Goal: Navigation & Orientation: Find specific page/section

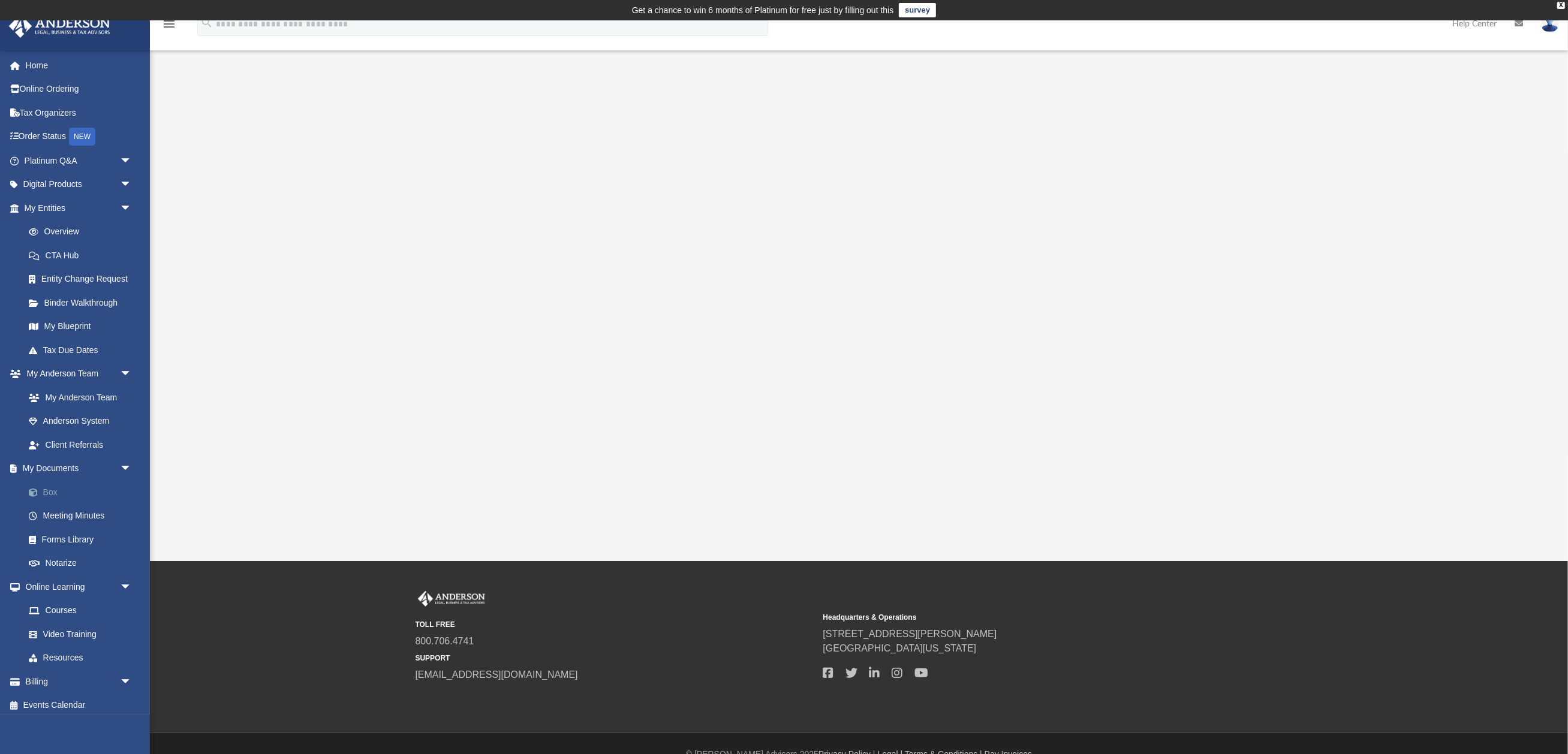
click at [51, 483] on link "Box" at bounding box center [83, 492] width 133 height 24
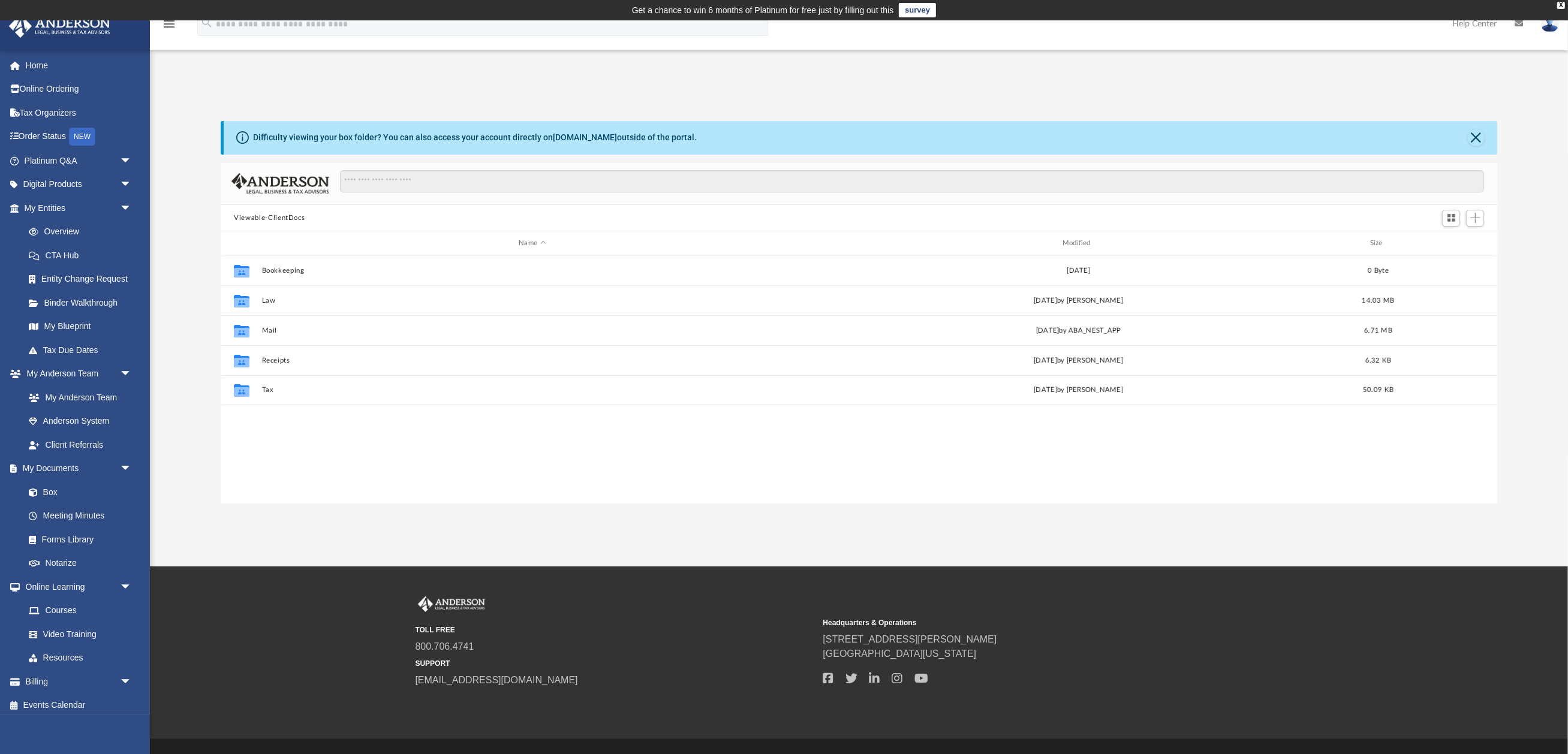
scroll to position [273, 1277]
click at [125, 203] on span "arrow_drop_down" at bounding box center [132, 208] width 24 height 25
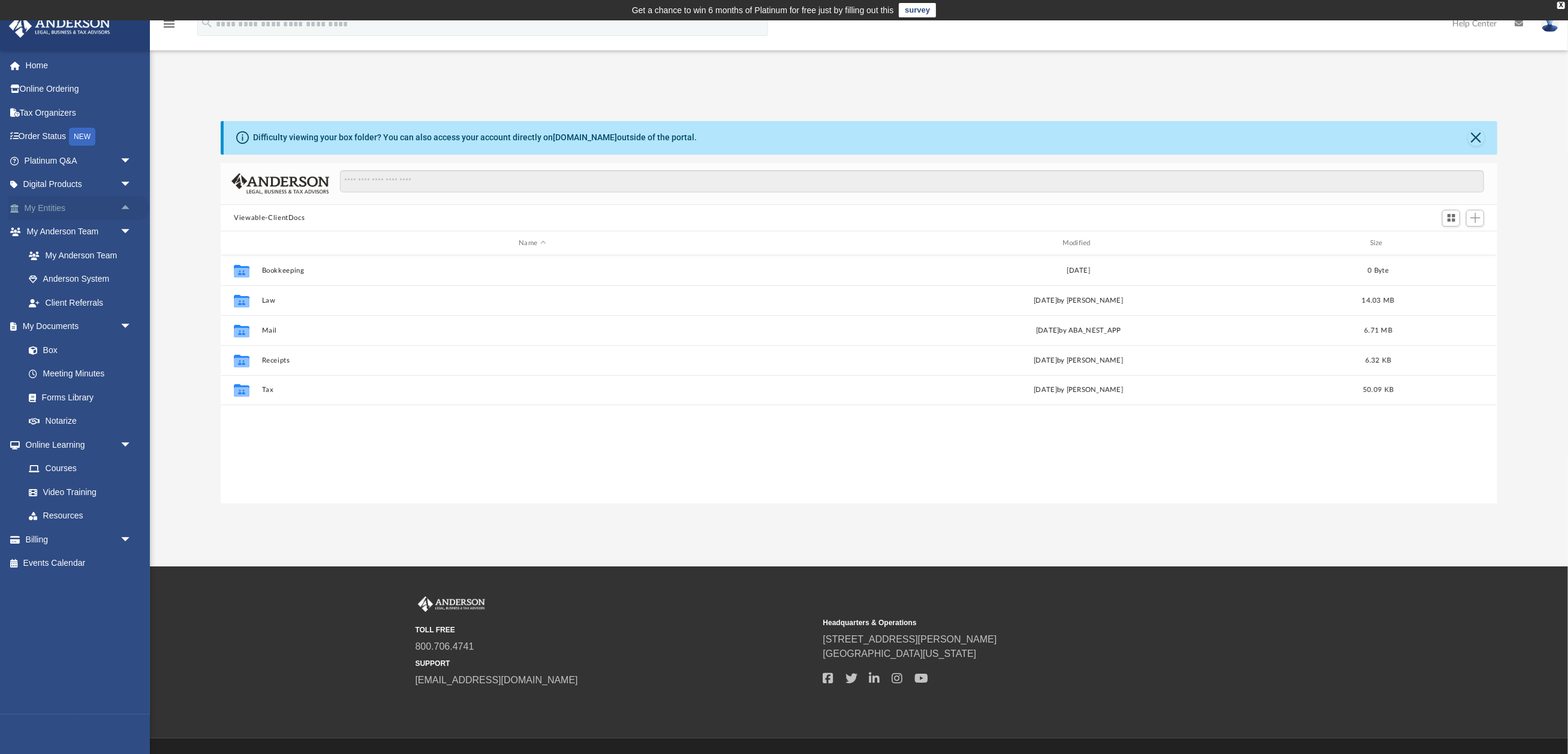
click at [125, 203] on span "arrow_drop_up" at bounding box center [132, 208] width 24 height 25
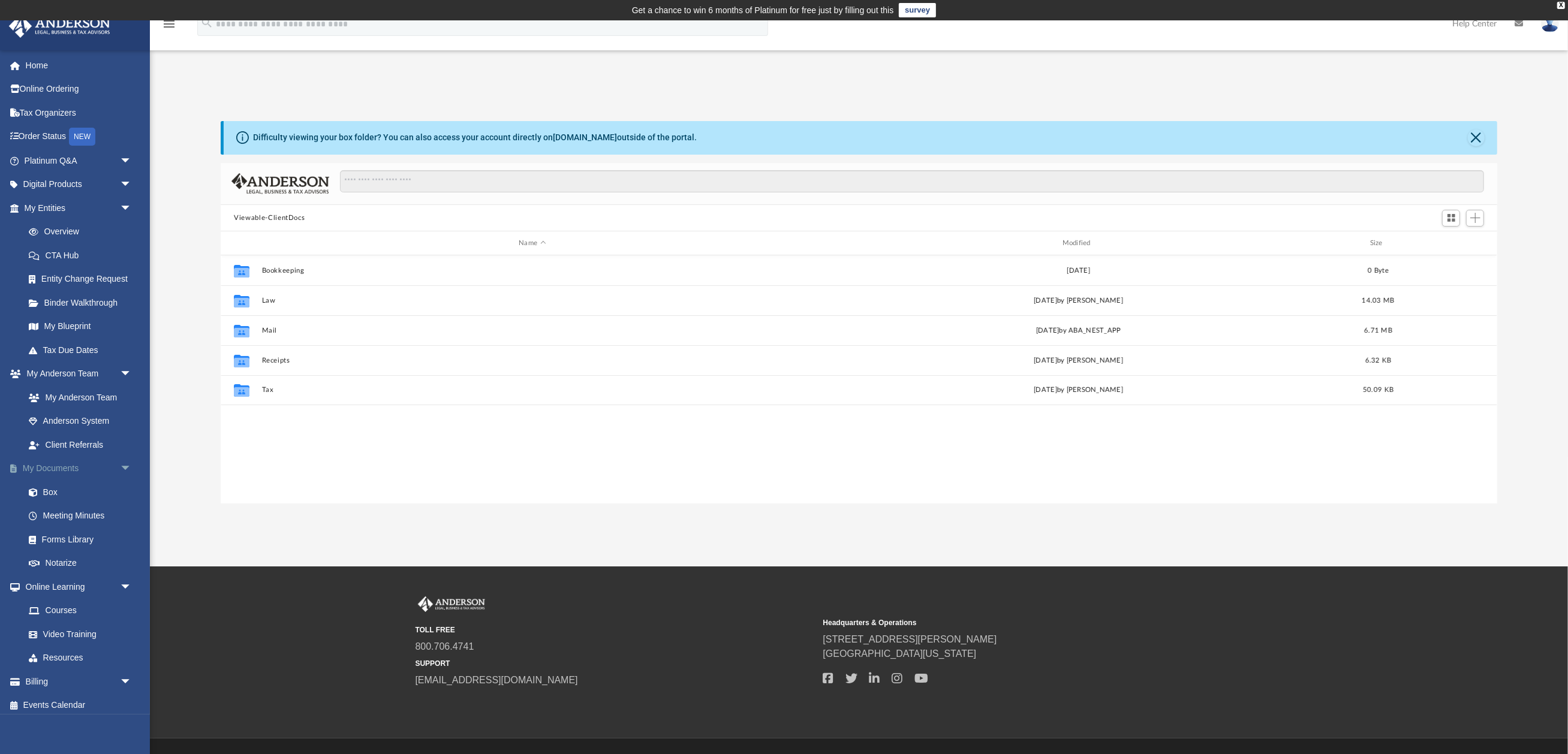
click at [128, 460] on span "arrow_drop_down" at bounding box center [132, 469] width 24 height 25
click at [128, 460] on span "arrow_drop_up" at bounding box center [132, 469] width 24 height 25
click at [1474, 134] on button "Close" at bounding box center [1476, 138] width 17 height 17
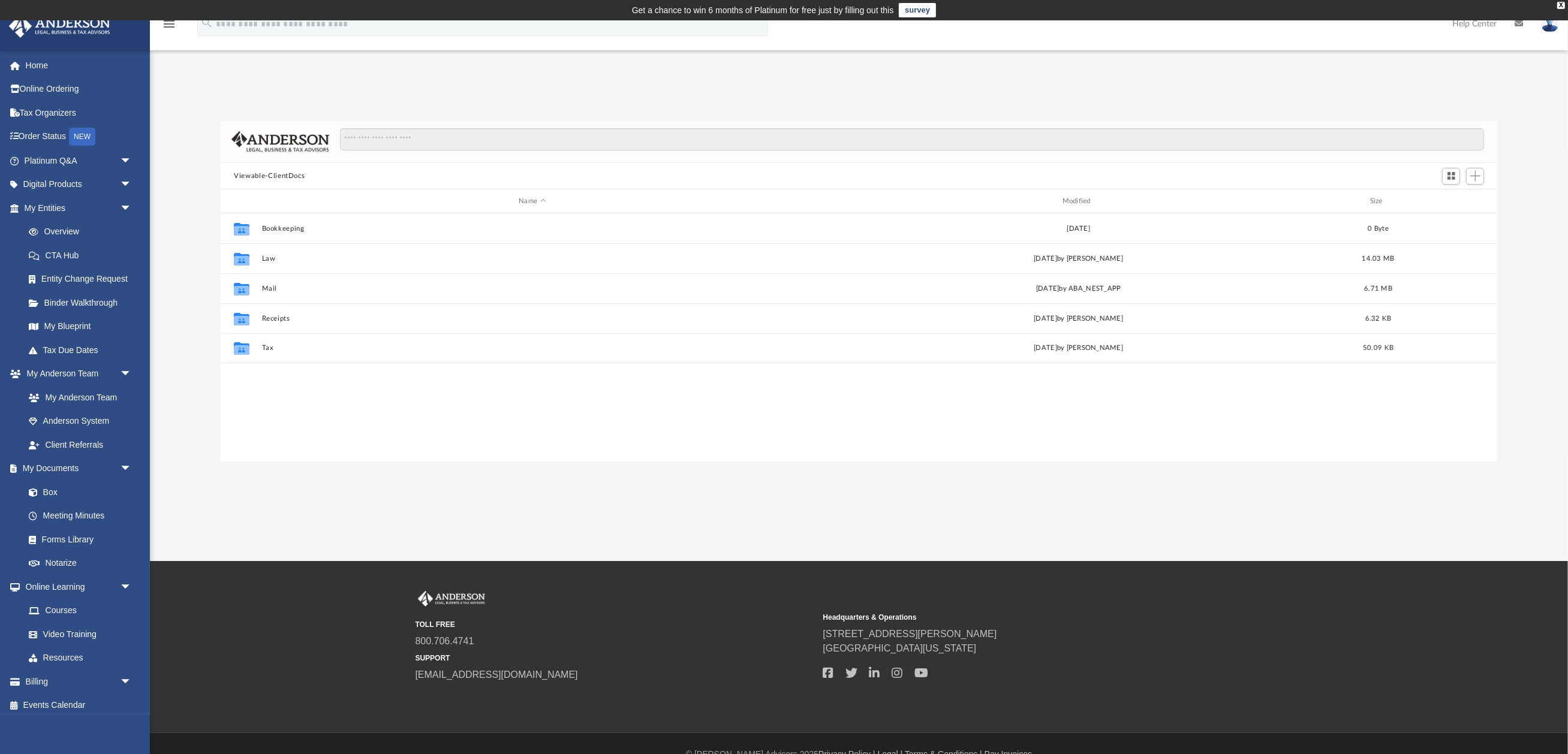
click at [1518, 23] on icon at bounding box center [1519, 23] width 8 height 8
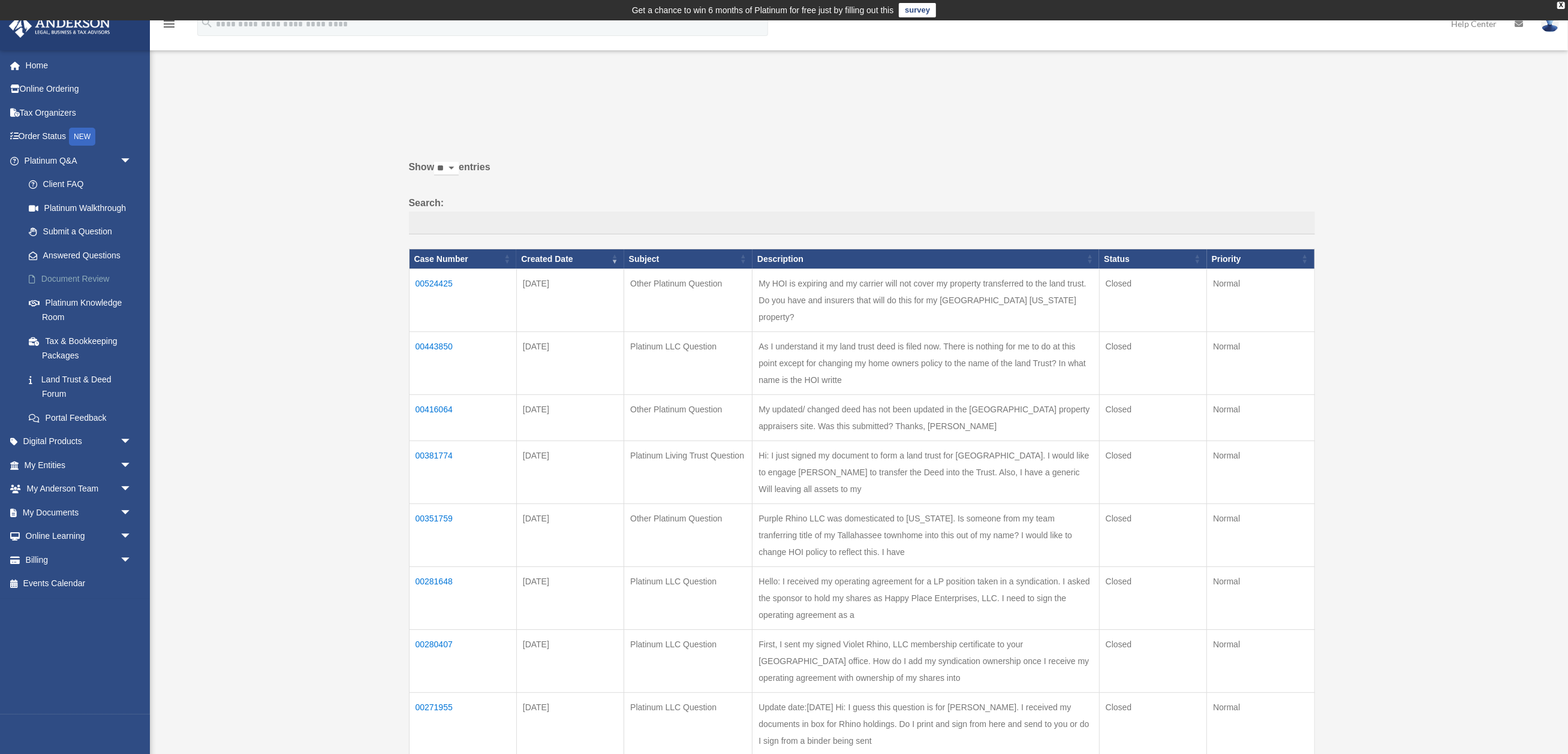
click at [69, 271] on link "Document Review" at bounding box center [83, 279] width 133 height 24
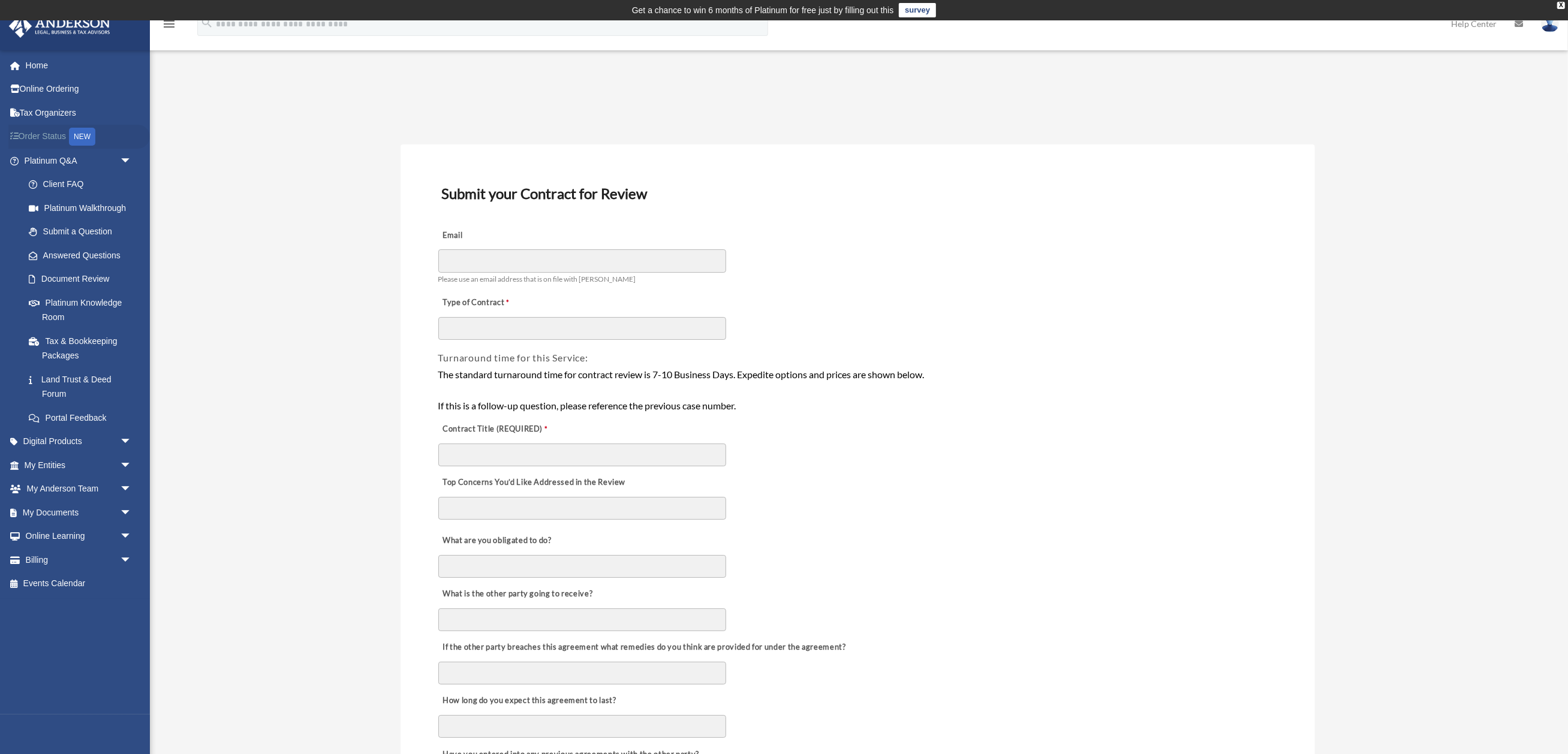
click at [35, 135] on link "Order Status NEW" at bounding box center [79, 137] width 142 height 25
click at [39, 59] on link "Home" at bounding box center [79, 65] width 142 height 24
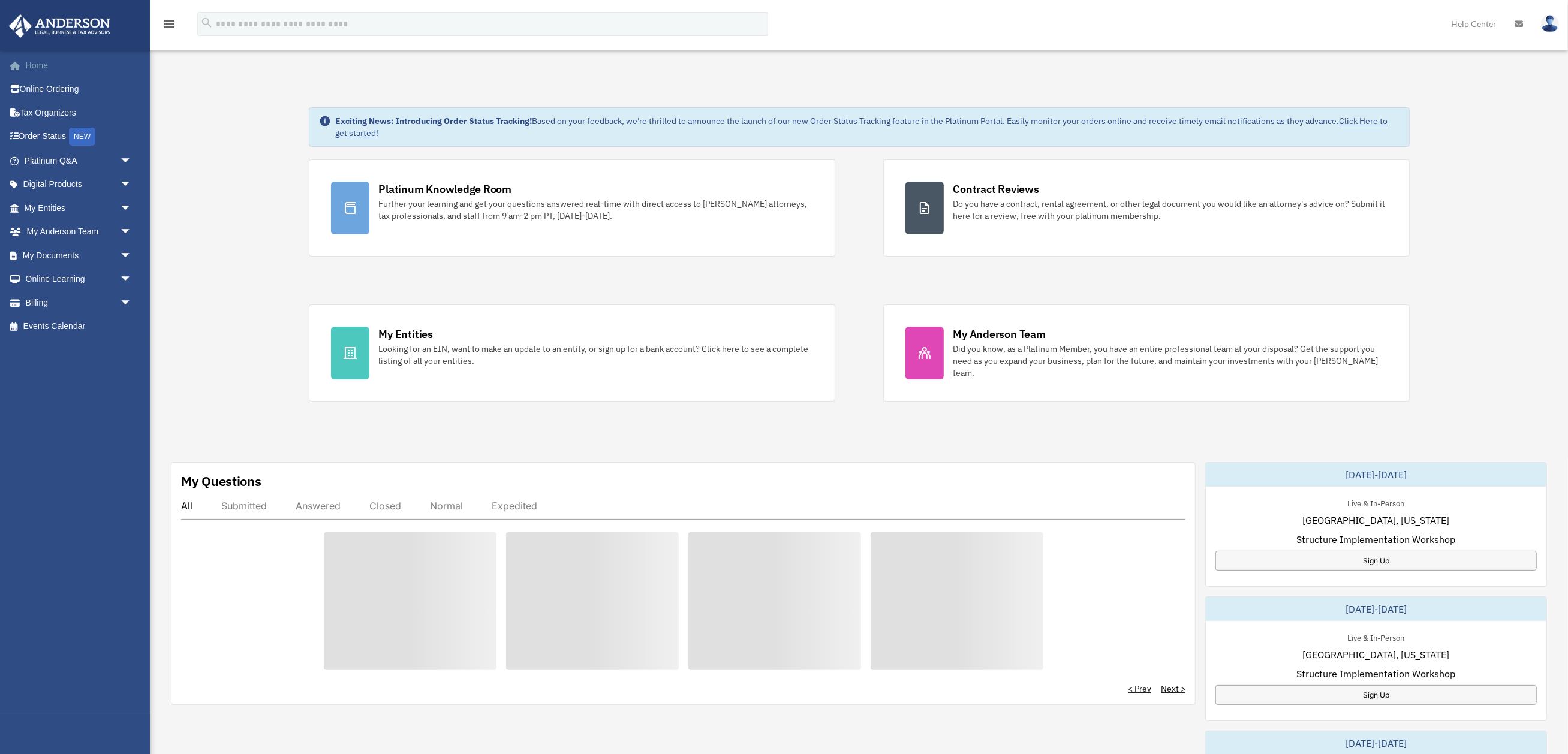
click at [37, 67] on link "Home" at bounding box center [79, 65] width 142 height 24
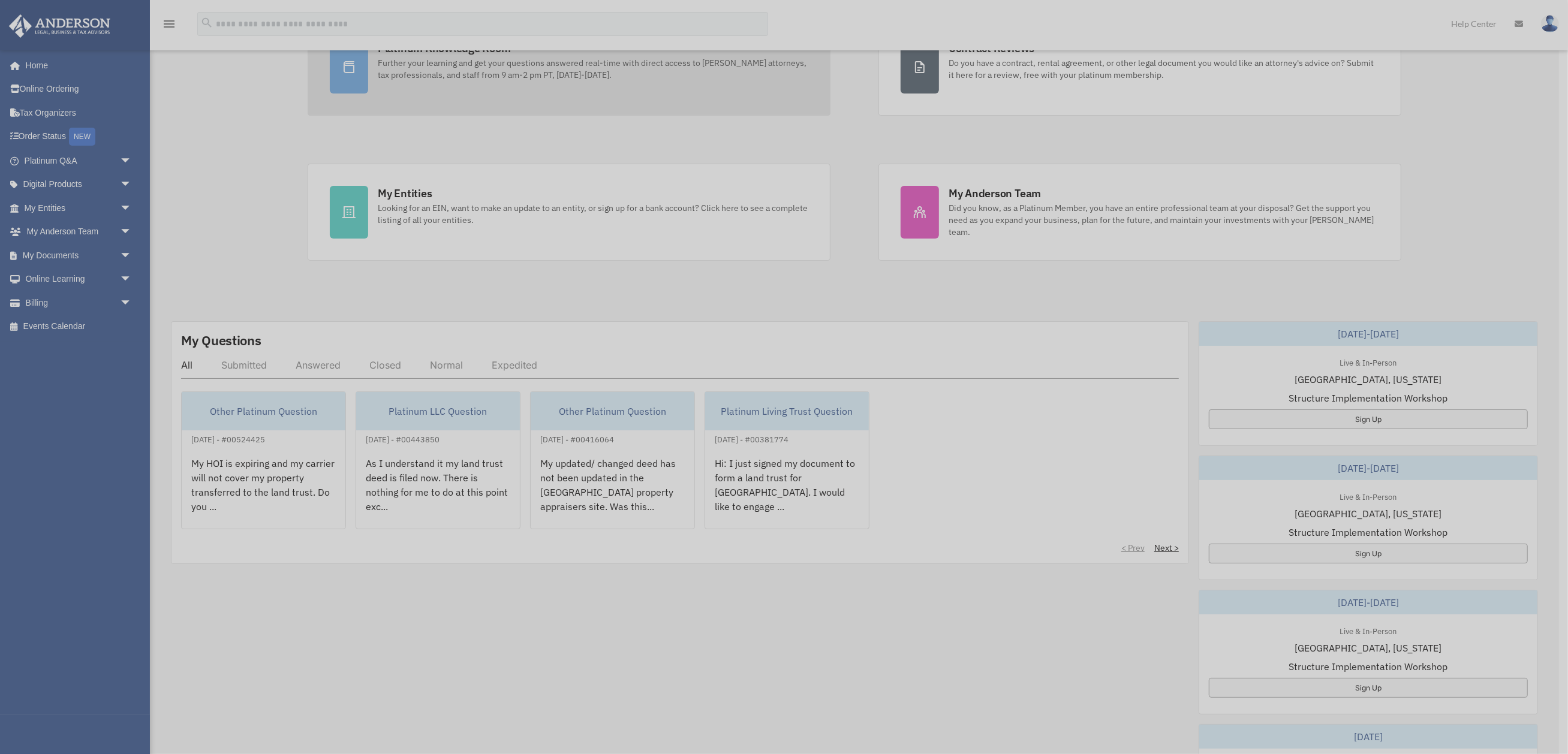
scroll to position [166, 0]
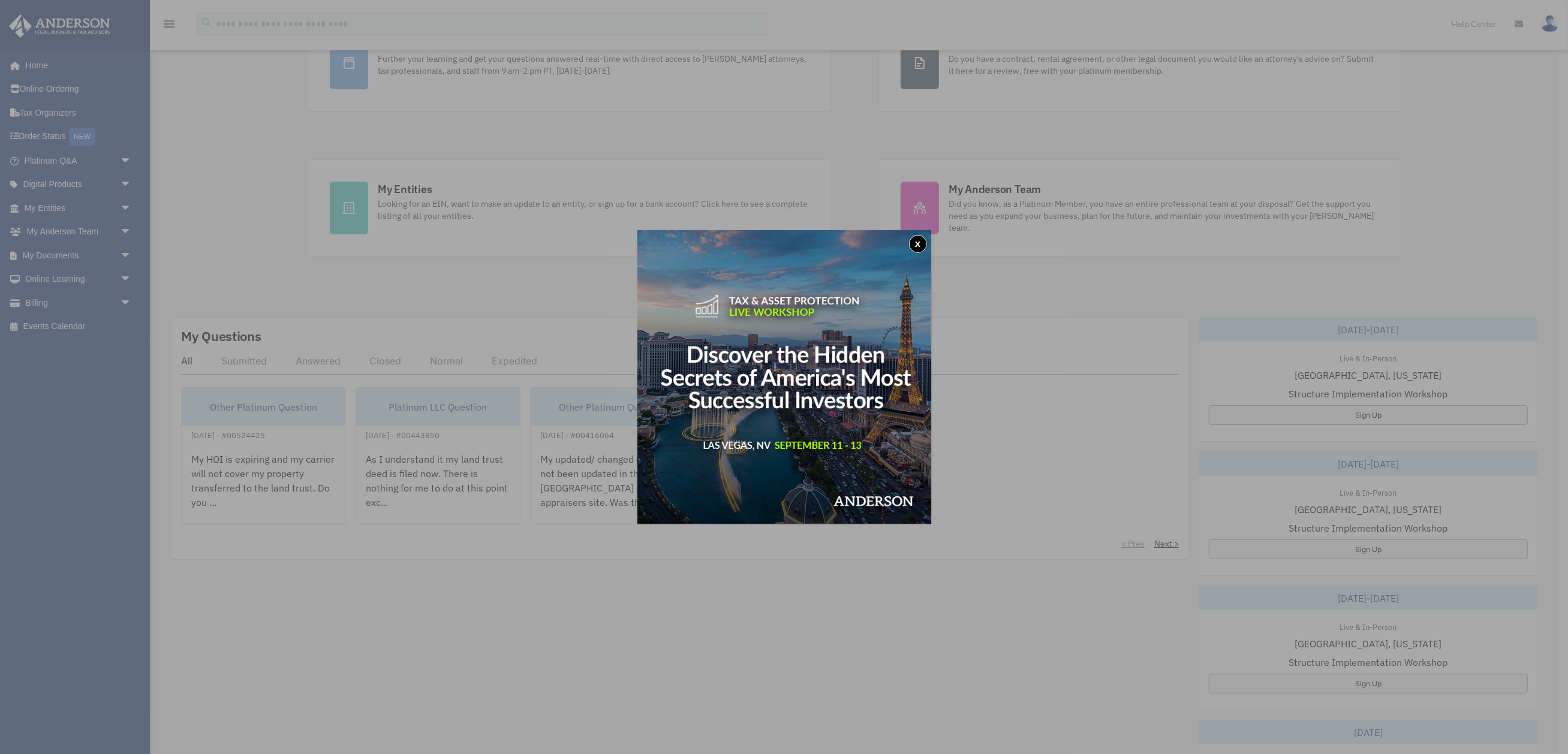
click at [912, 245] on button "x" at bounding box center [918, 244] width 18 height 18
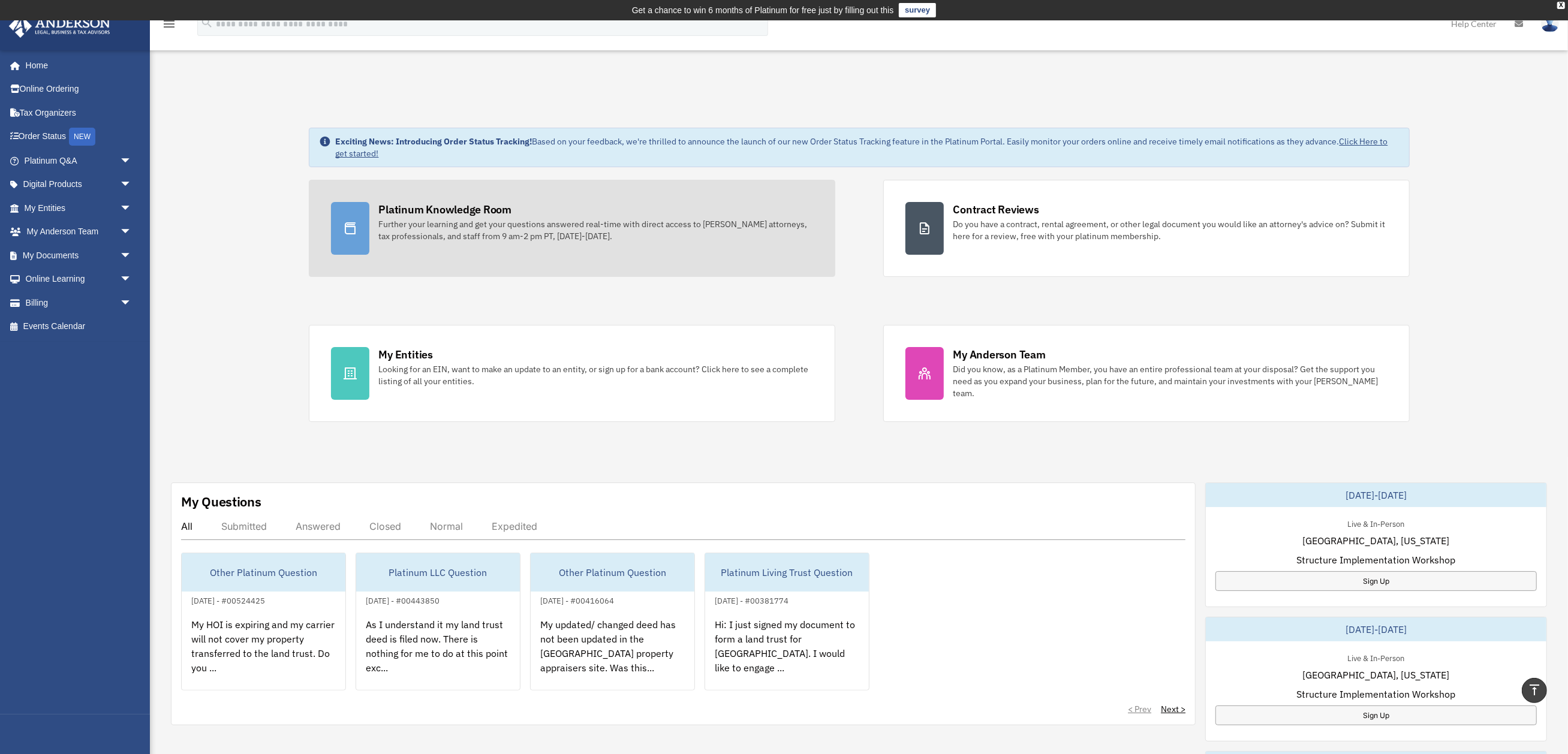
scroll to position [0, 0]
